Goal: Task Accomplishment & Management: Manage account settings

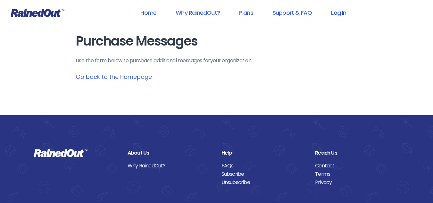
click at [338, 11] on link "Log In" at bounding box center [339, 12] width 32 height 14
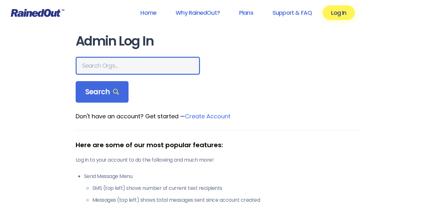
click at [112, 63] on input "text" at bounding box center [138, 66] width 124 height 18
type input "greater [US_STATE][GEOGRAPHIC_DATA] area ymca"
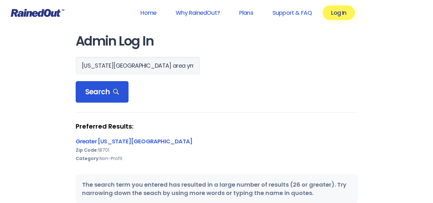
click at [96, 89] on span "Search" at bounding box center [102, 91] width 34 height 9
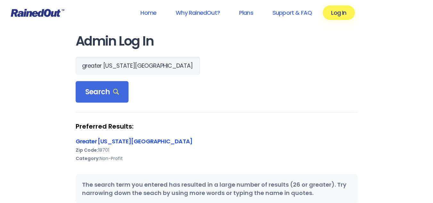
click at [114, 140] on link "Greater [US_STATE][GEOGRAPHIC_DATA]" at bounding box center [134, 141] width 117 height 8
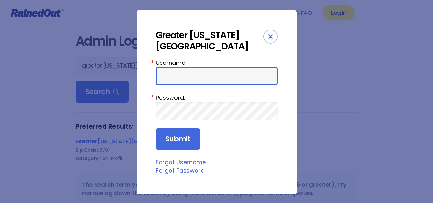
click at [182, 81] on input "Username:" at bounding box center [217, 76] width 122 height 18
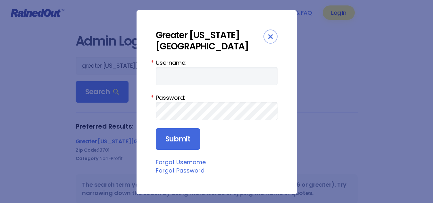
click at [180, 172] on link "Forgot Password" at bounding box center [180, 170] width 49 height 8
